Goal: Task Accomplishment & Management: Manage account settings

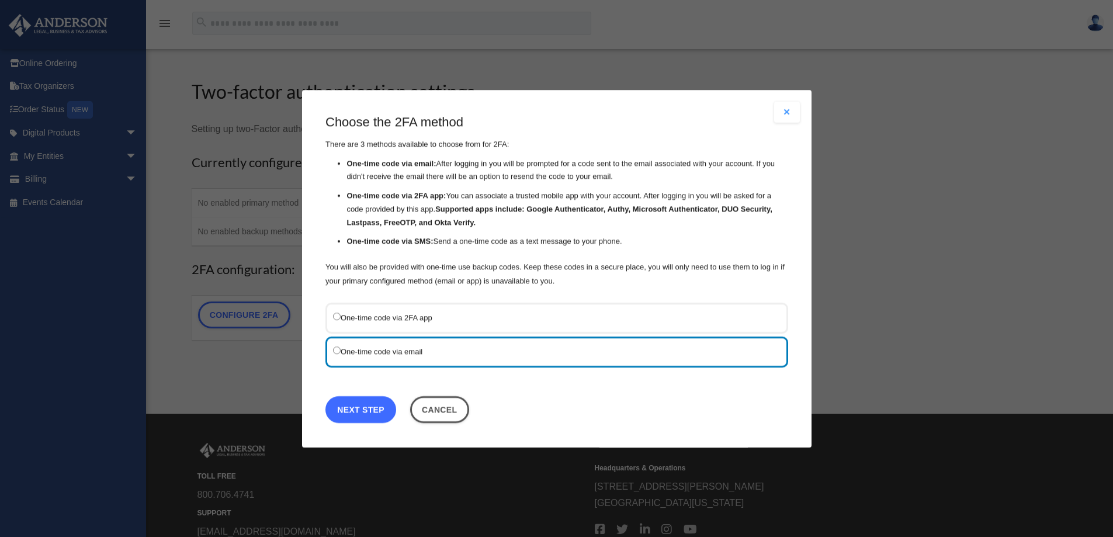
click at [364, 413] on link "Next Step" at bounding box center [360, 409] width 71 height 27
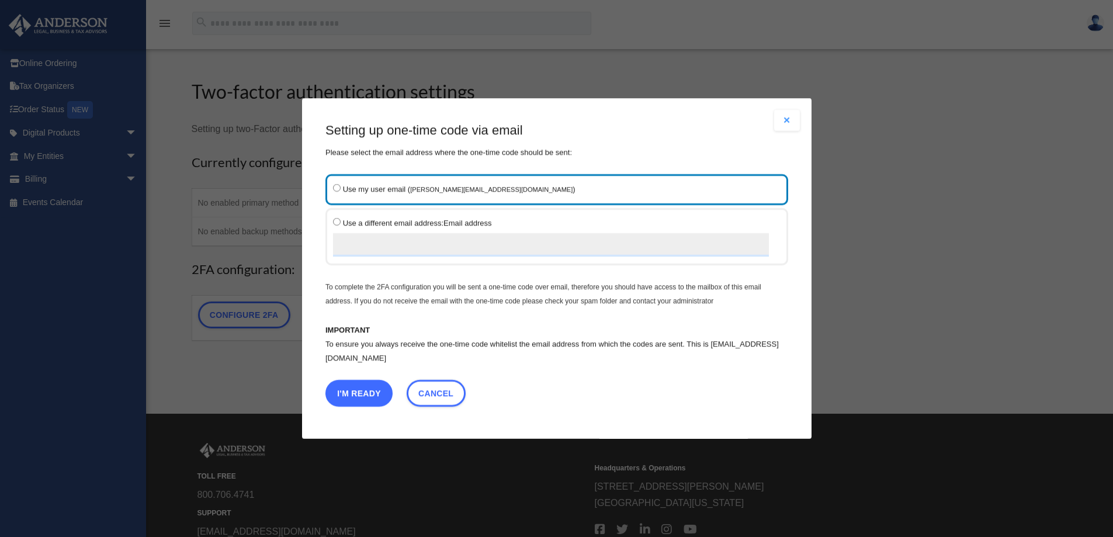
click at [359, 394] on button "I'm Ready" at bounding box center [358, 393] width 67 height 27
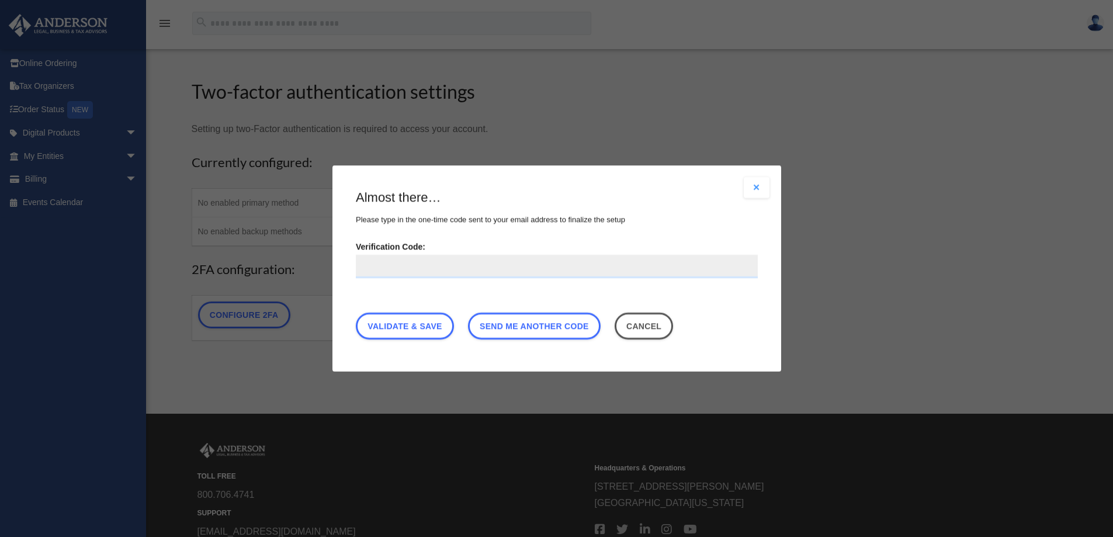
click at [390, 269] on input "Verification Code:" at bounding box center [557, 266] width 402 height 23
click at [404, 268] on input "Verification Code:" at bounding box center [557, 266] width 402 height 23
type input "******"
click at [425, 326] on link "Validate & Save" at bounding box center [405, 326] width 98 height 27
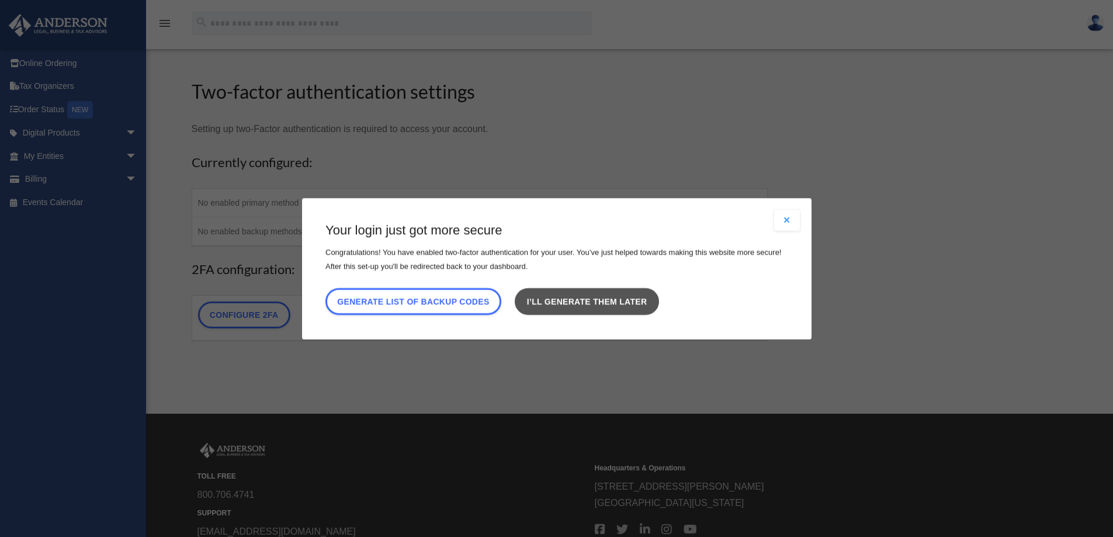
click at [582, 295] on link "I’ll generate them later" at bounding box center [587, 301] width 144 height 27
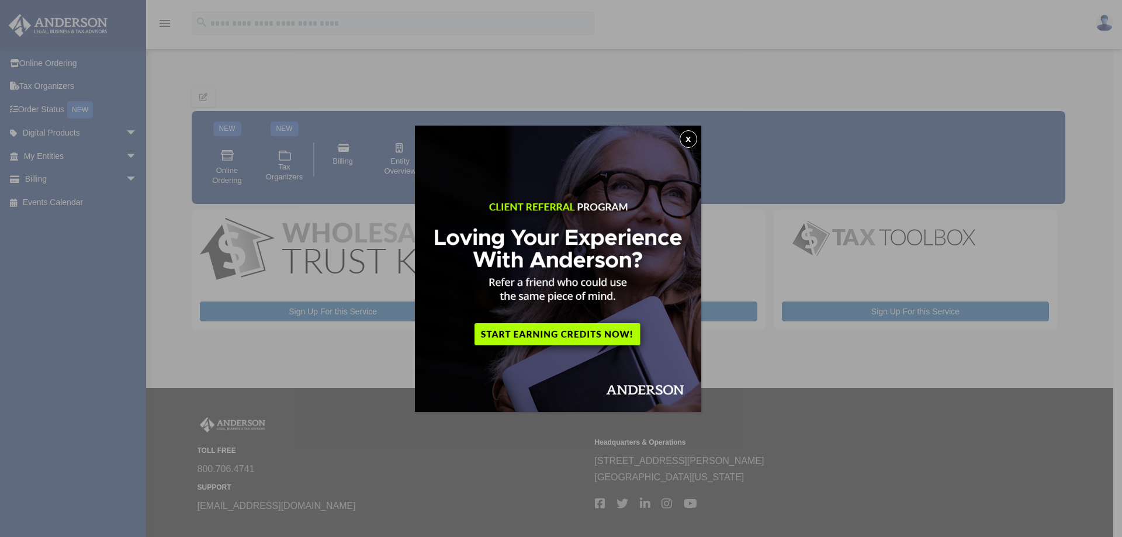
click at [691, 141] on button "x" at bounding box center [689, 139] width 18 height 18
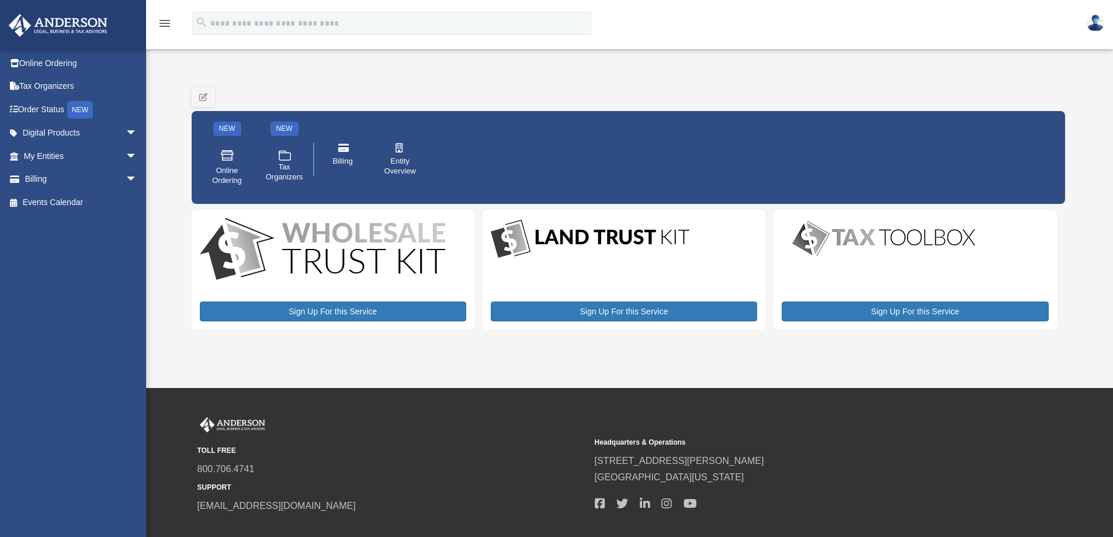
click at [1098, 25] on img at bounding box center [1096, 23] width 18 height 17
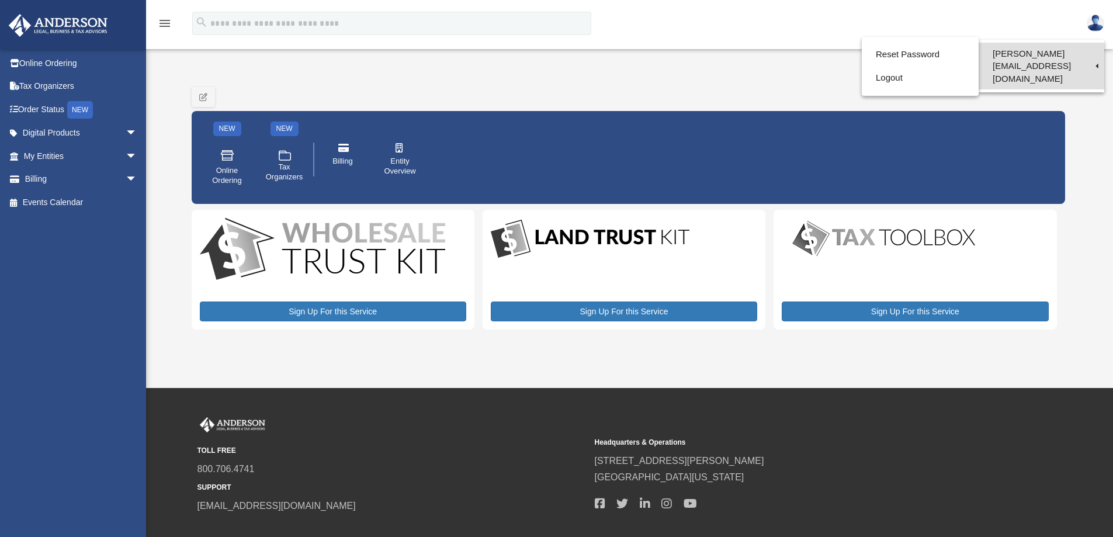
click at [1051, 57] on link "[PERSON_NAME][EMAIL_ADDRESS][DOMAIN_NAME]" at bounding box center [1042, 66] width 126 height 47
